Goal: Navigation & Orientation: Find specific page/section

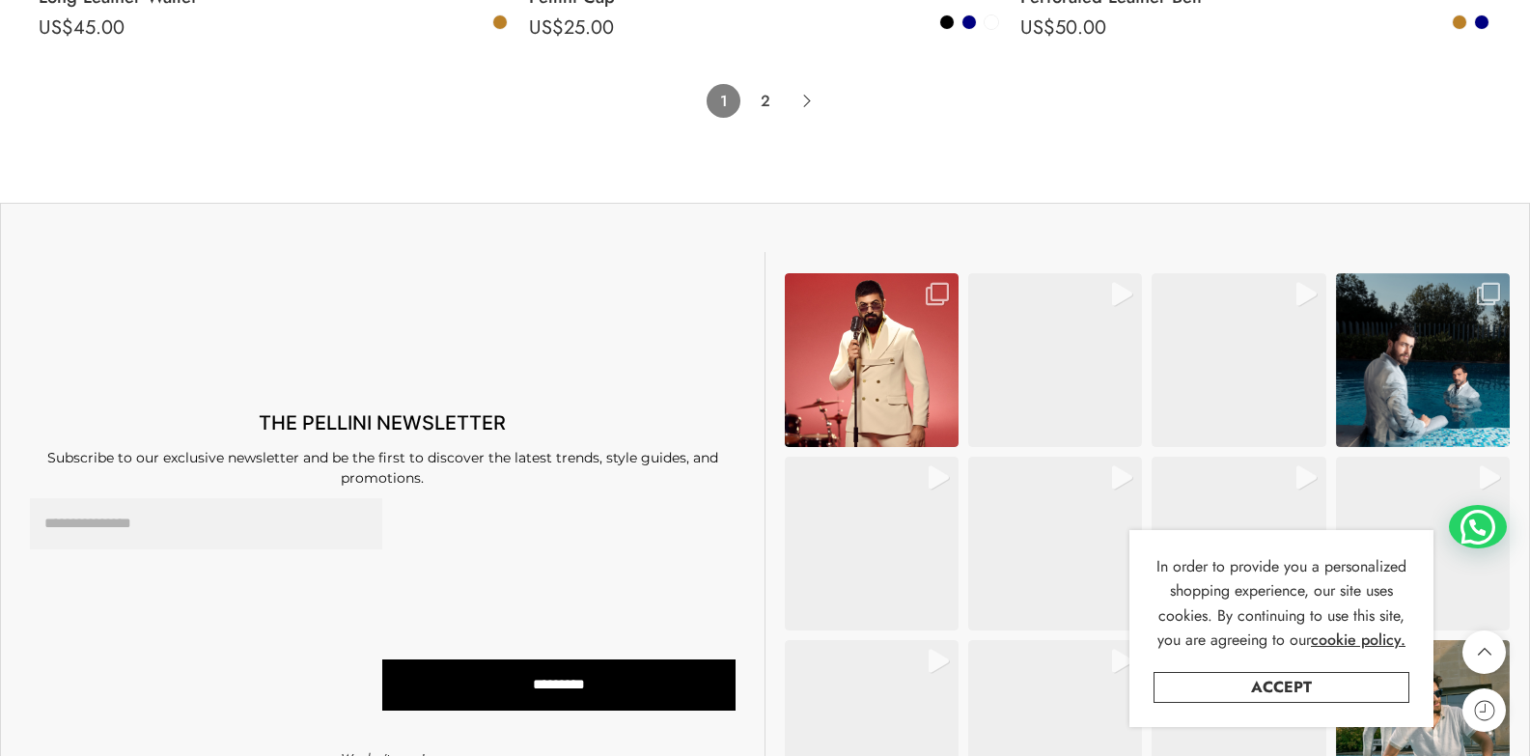
scroll to position [14777, 0]
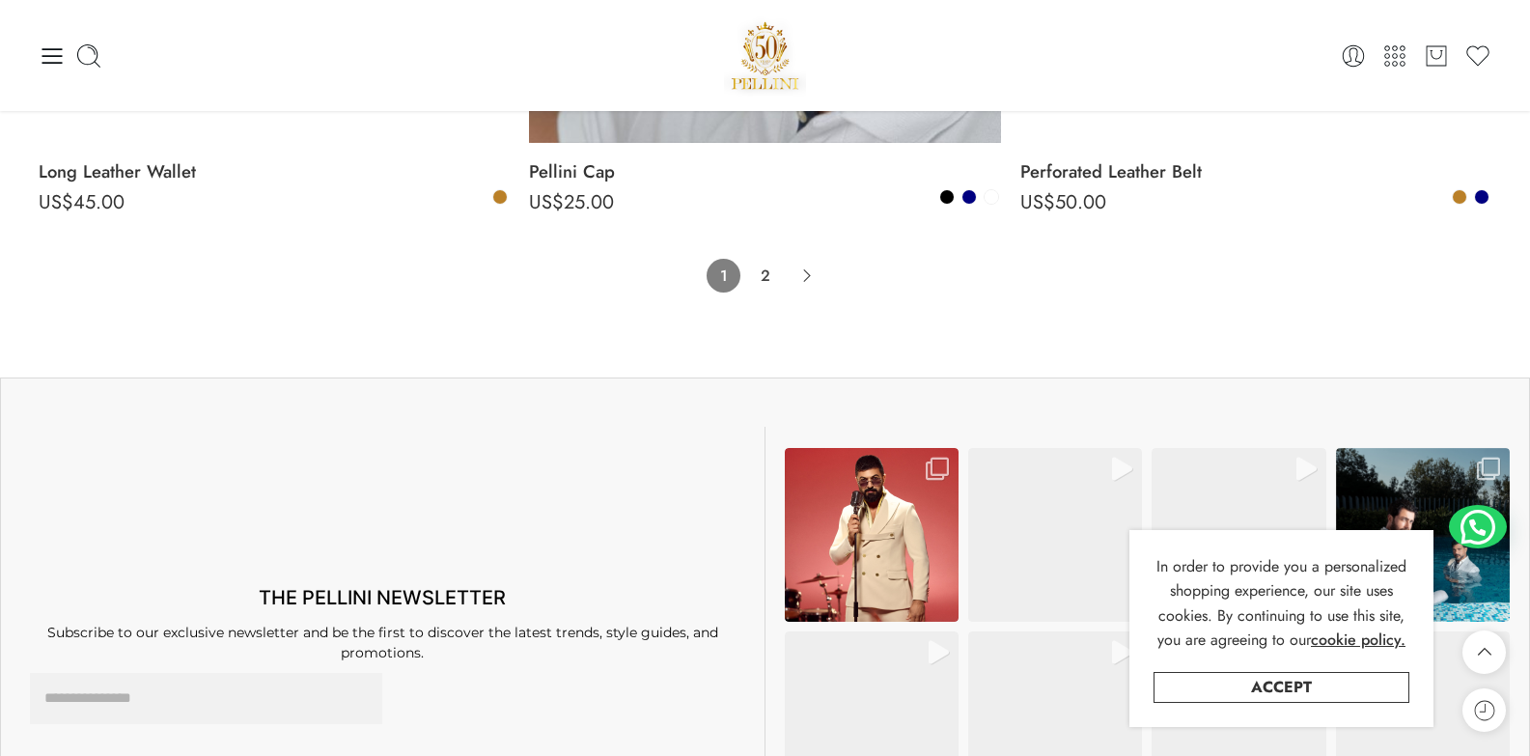
drag, startPoint x: 0, startPoint y: 0, endPoint x: 1543, endPoint y: 689, distance: 1690.1
click at [808, 281] on icon "Product Pagination" at bounding box center [806, 276] width 34 height 34
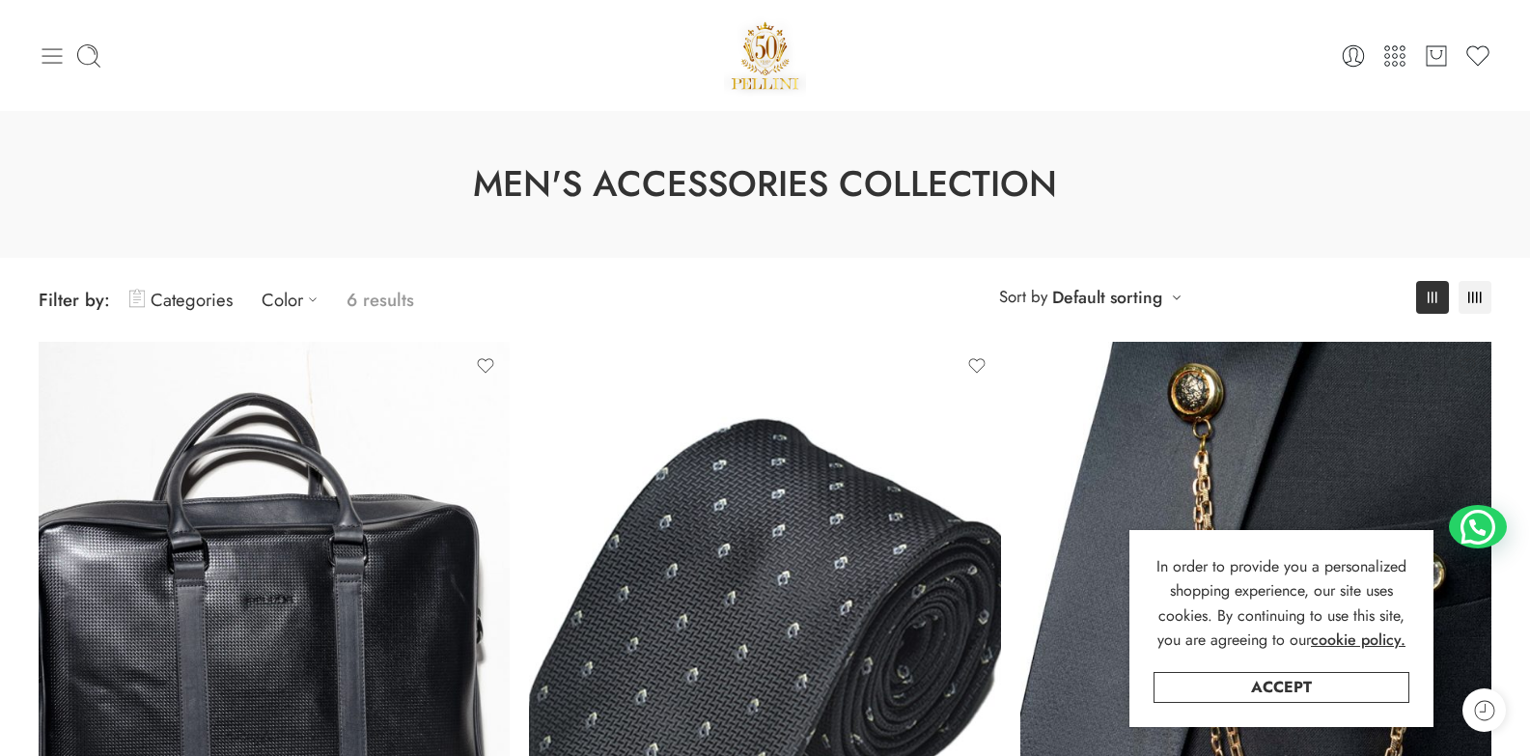
click at [57, 63] on icon at bounding box center [52, 55] width 20 height 15
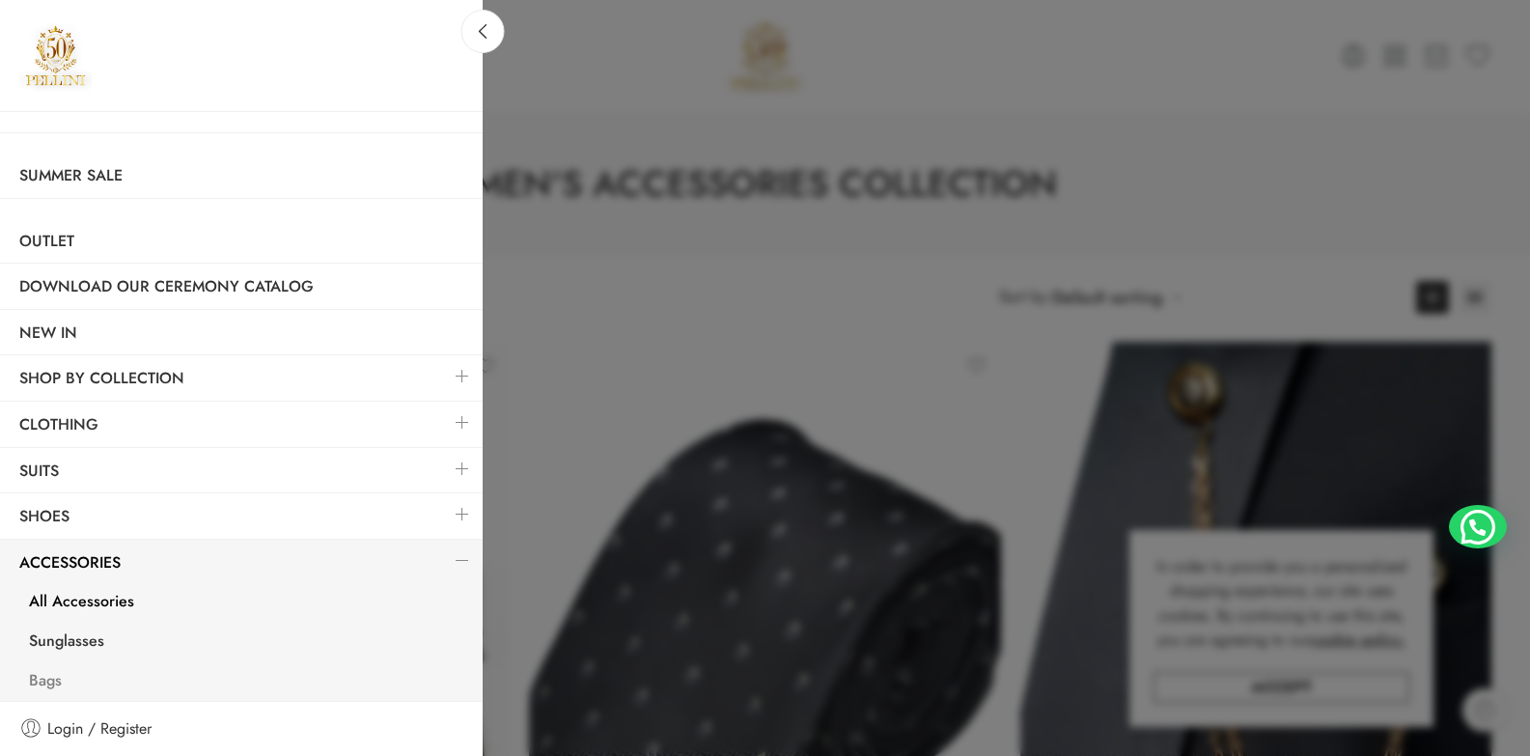
click at [51, 679] on link "Bags" at bounding box center [246, 683] width 473 height 40
